Goal: Understand process/instructions

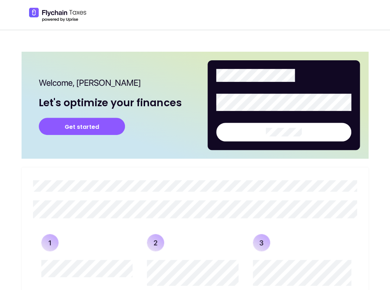
scroll to position [73, 0]
